Goal: Transaction & Acquisition: Download file/media

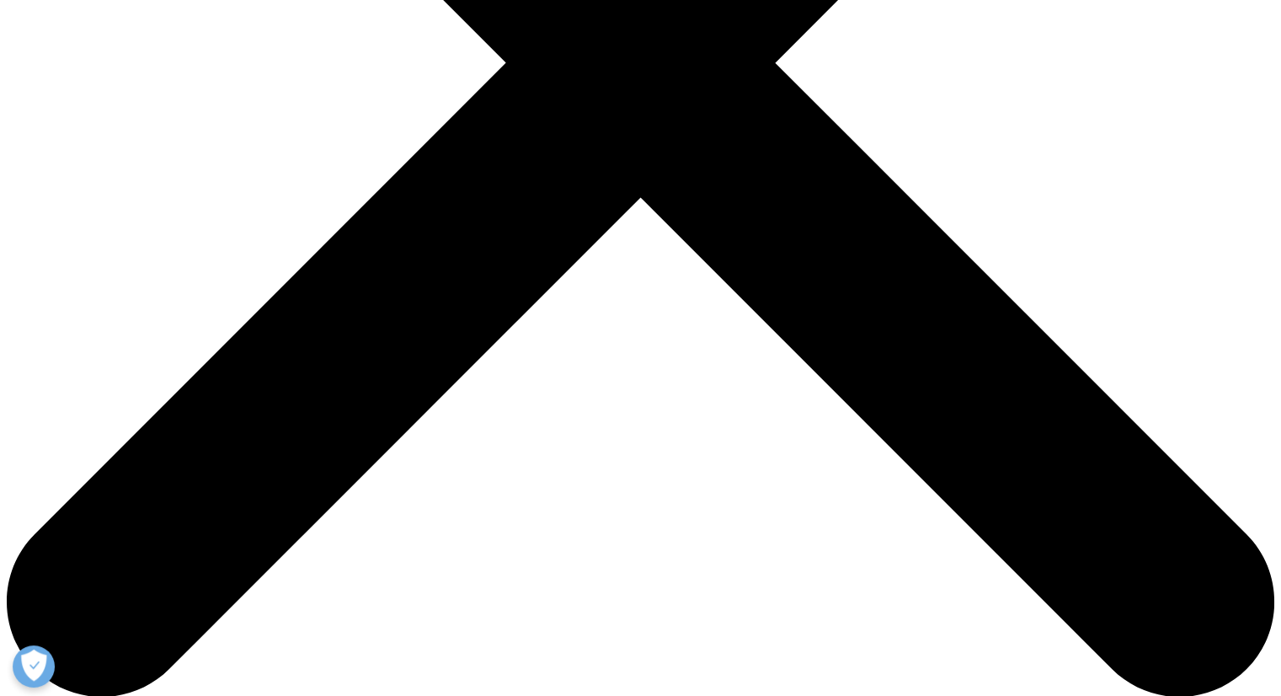
scroll to position [596, 0]
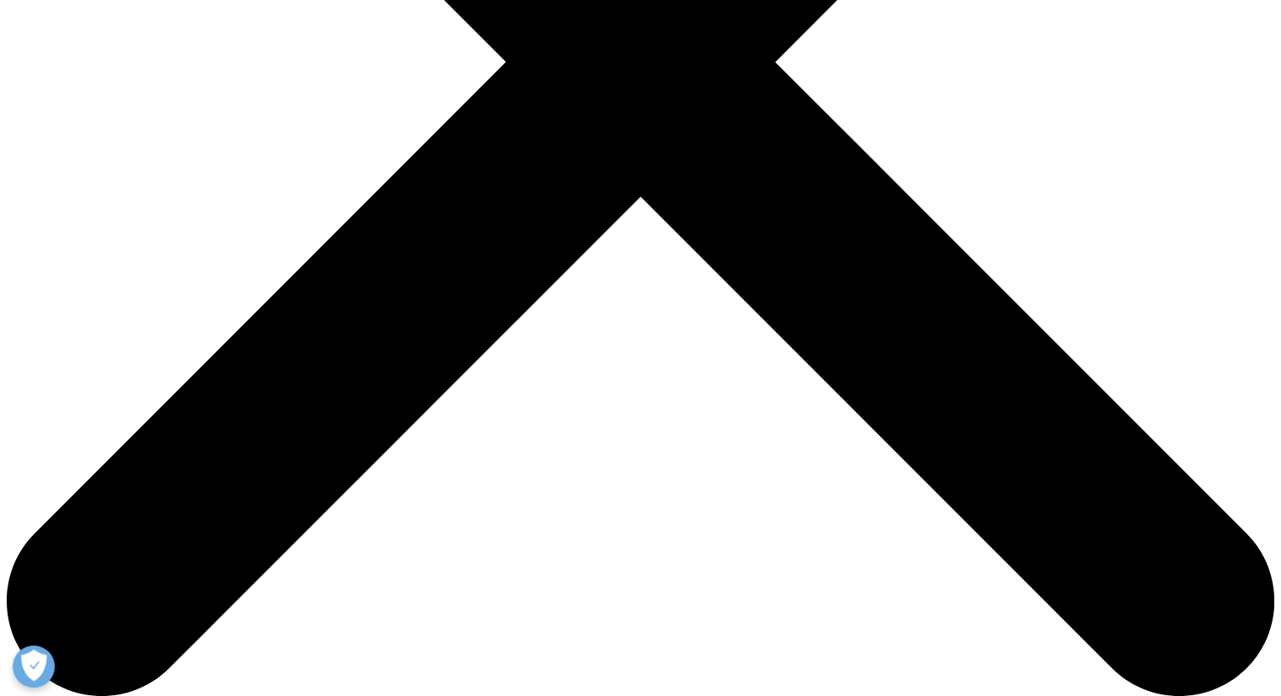
drag, startPoint x: 0, startPoint y: 0, endPoint x: 683, endPoint y: 503, distance: 848.0
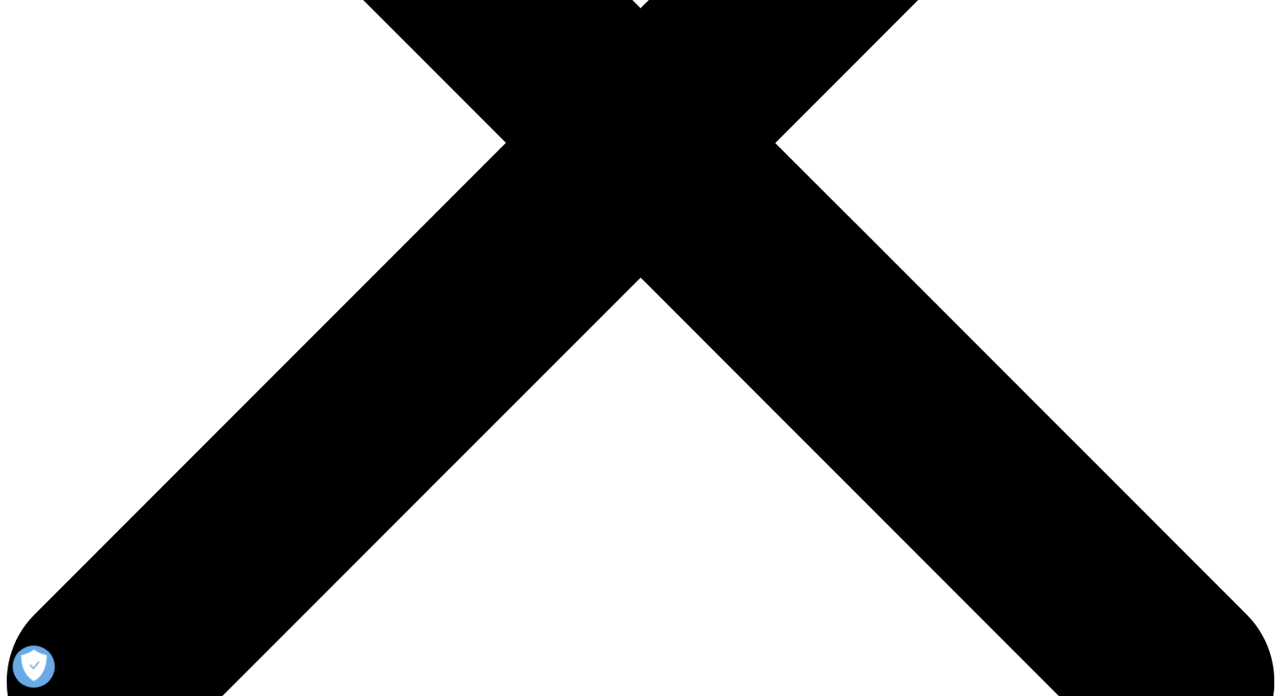
scroll to position [696, 0]
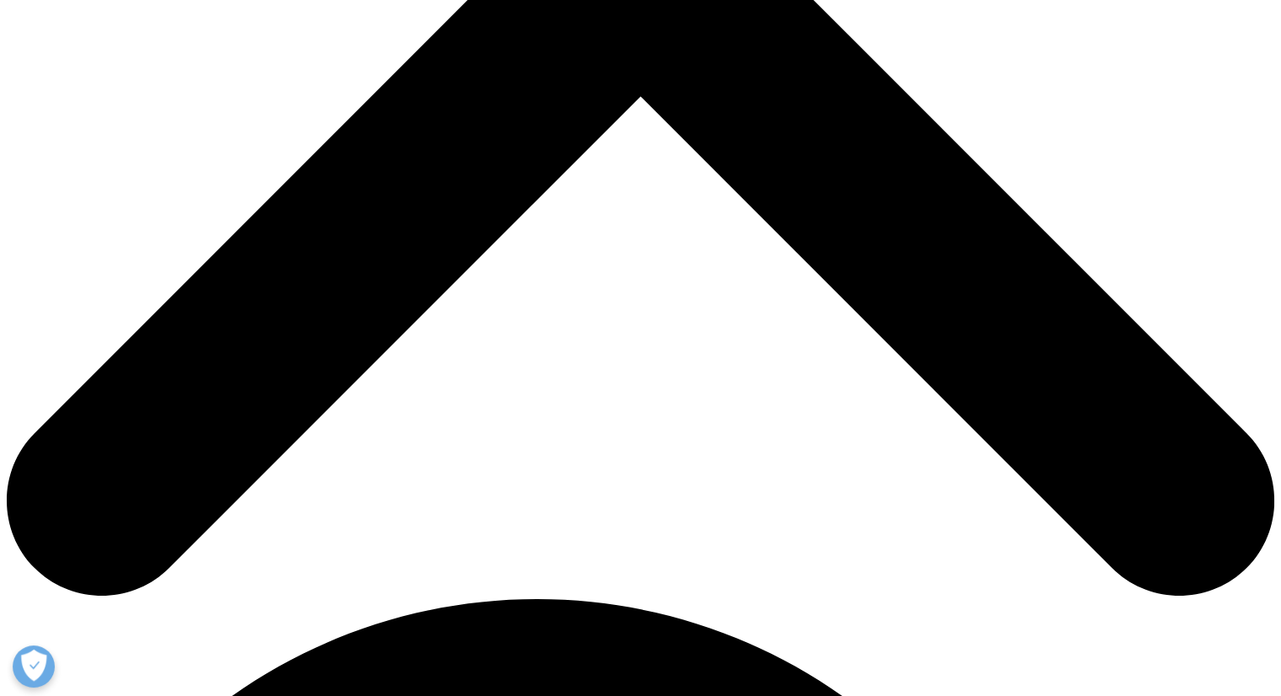
drag, startPoint x: 700, startPoint y: 459, endPoint x: 642, endPoint y: 361, distance: 113.7
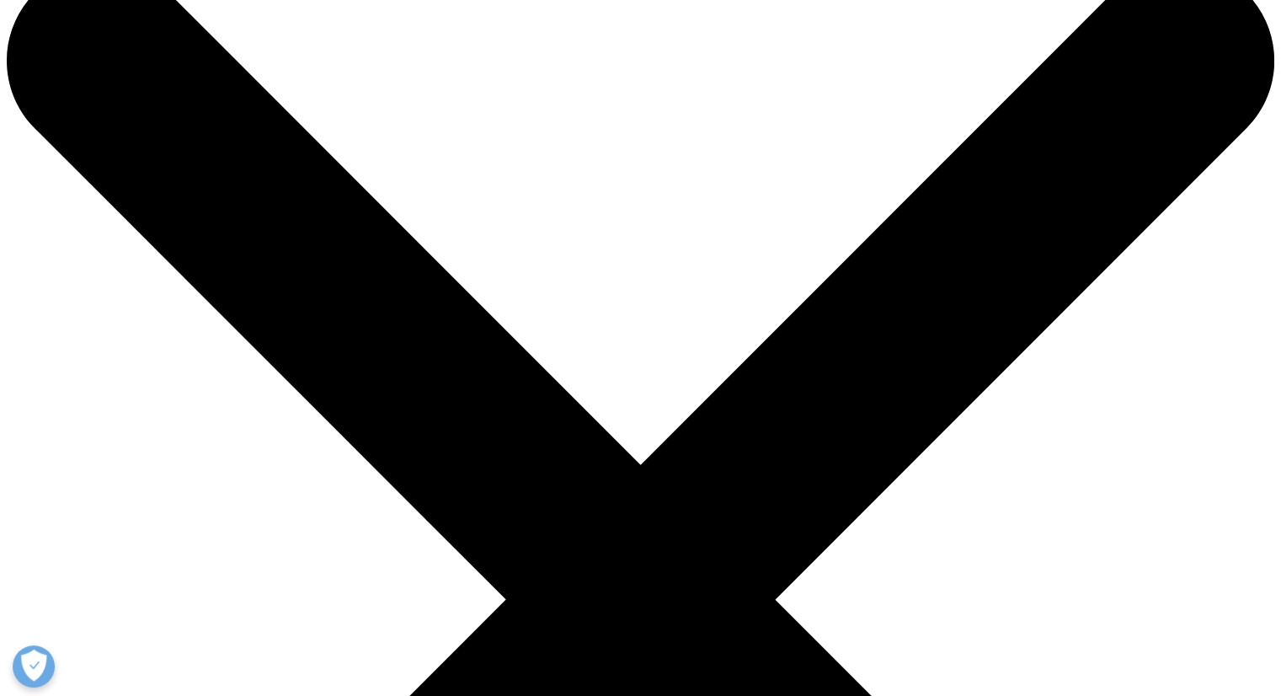
scroll to position [0, 0]
